Goal: Task Accomplishment & Management: Manage account settings

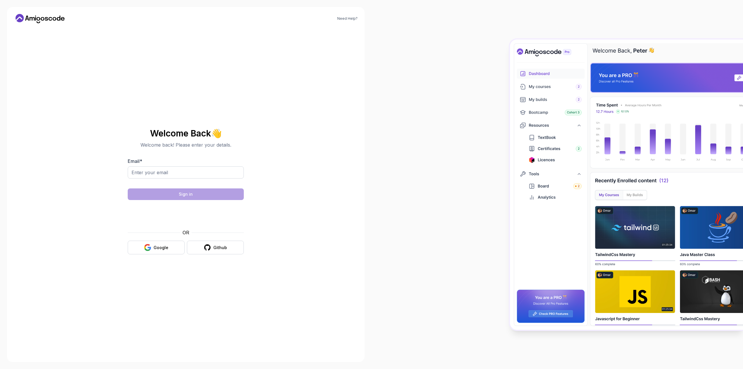
click at [183, 165] on div "Email *" at bounding box center [186, 171] width 116 height 27
click at [183, 169] on input "Email *" at bounding box center [186, 172] width 116 height 12
click at [93, 215] on section "Welcome Back 👋 Welcome back! Please enter your details. Email * Sign in OR Goog…" at bounding box center [185, 191] width 195 height 137
click at [163, 174] on input "Email *" at bounding box center [186, 172] width 116 height 12
type input "olufisayoayodele@gmail.com"
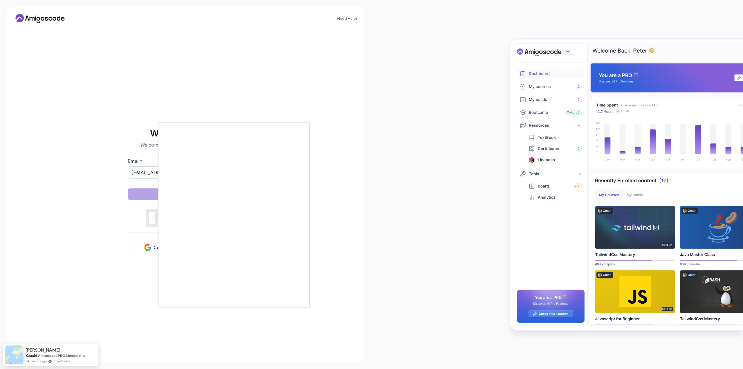
click at [454, 138] on body "Need Help? Welcome Back 👋 Welcome back! Please enter your details. Email * oluf…" at bounding box center [371, 184] width 743 height 369
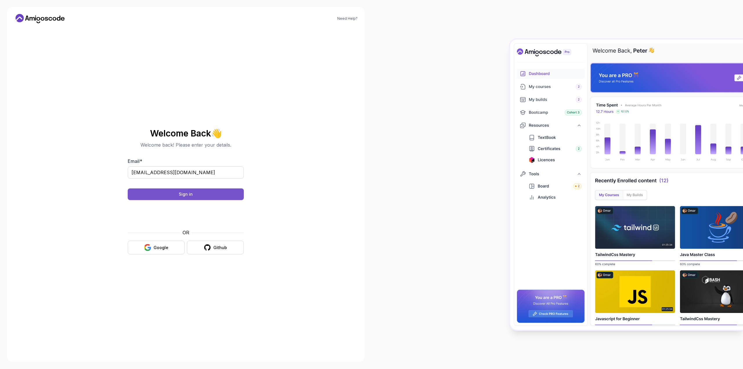
click at [224, 191] on button "Sign in" at bounding box center [186, 194] width 116 height 12
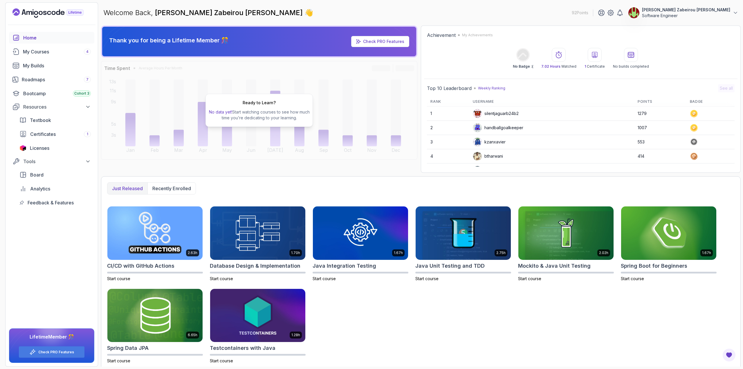
click at [33, 32] on div at bounding box center [52, 25] width 92 height 14
click at [33, 30] on div at bounding box center [52, 25] width 92 height 14
click at [25, 38] on div "Home" at bounding box center [57, 37] width 68 height 7
click at [23, 52] on div "My Courses 4" at bounding box center [57, 51] width 68 height 7
